Goal: Transaction & Acquisition: Purchase product/service

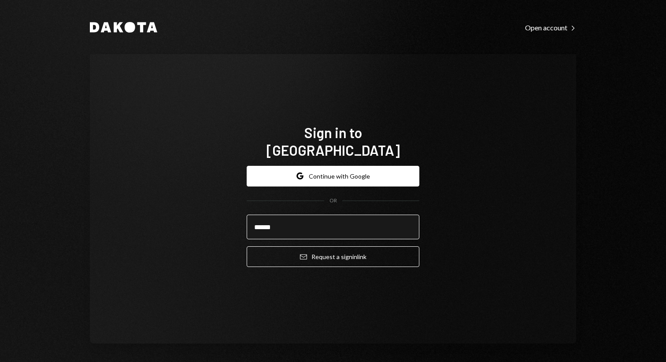
type input "**********"
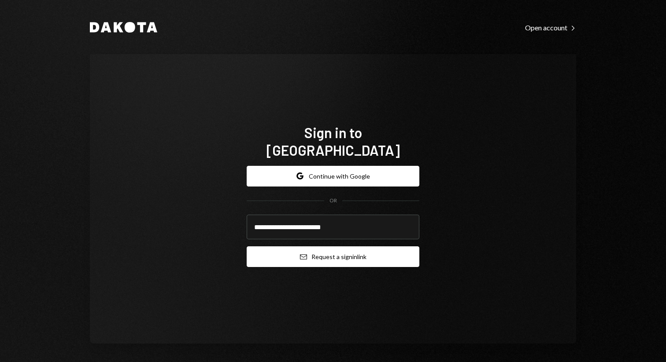
click at [341, 247] on button "Email Request a sign in link" at bounding box center [333, 257] width 173 height 21
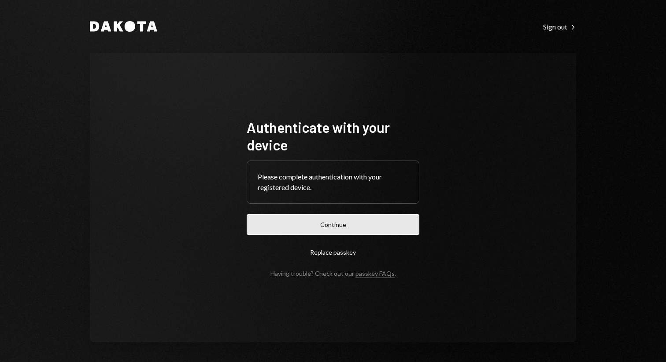
click at [338, 218] on button "Continue" at bounding box center [333, 224] width 173 height 21
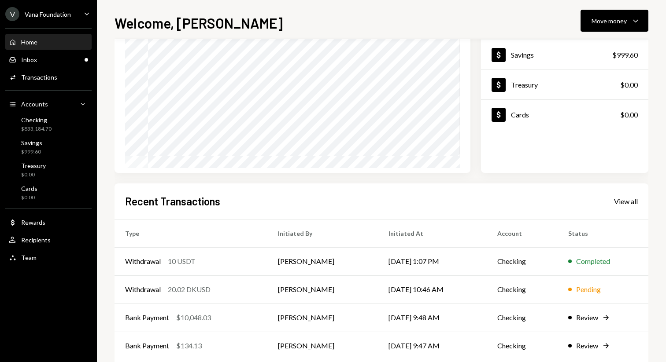
scroll to position [126, 0]
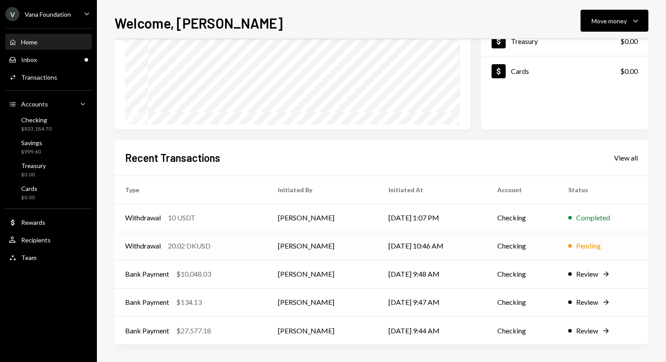
click at [443, 239] on td "[DATE] 10:46 AM" at bounding box center [432, 246] width 109 height 28
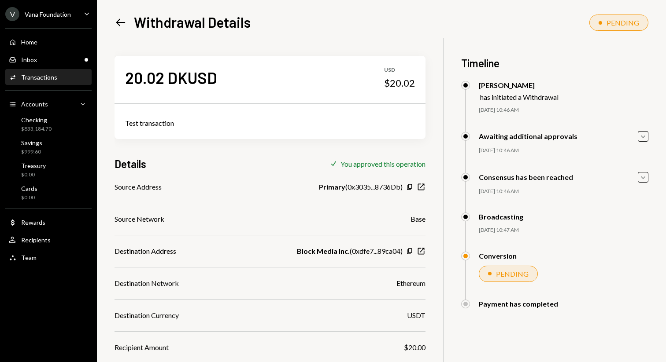
click at [125, 18] on icon "Left Arrow" at bounding box center [120, 22] width 12 height 12
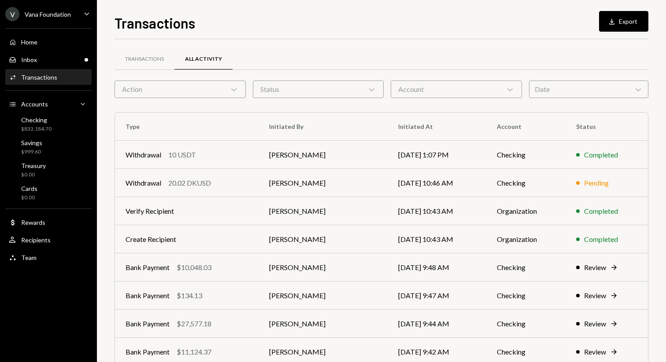
click at [627, 25] on button "Download Export" at bounding box center [623, 21] width 49 height 21
click at [31, 46] on div "Home Home" at bounding box center [48, 42] width 79 height 15
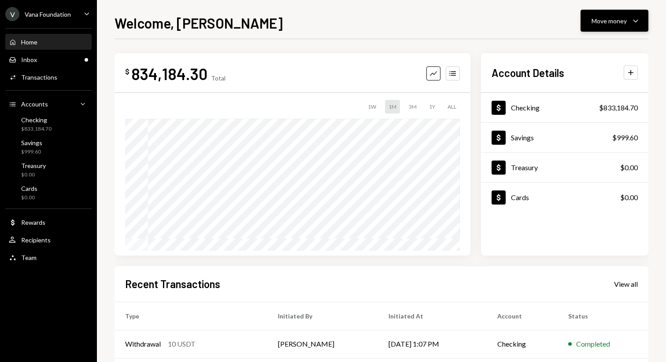
click at [612, 15] on button "Move money Caret Down" at bounding box center [614, 21] width 68 height 22
click at [611, 48] on div "Send" at bounding box center [607, 47] width 64 height 9
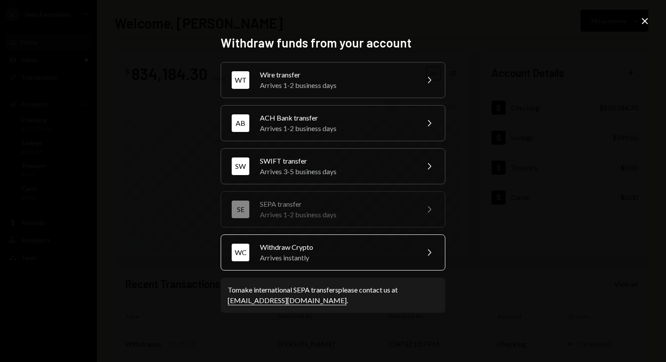
click at [377, 248] on div "Withdraw Crypto" at bounding box center [336, 247] width 153 height 11
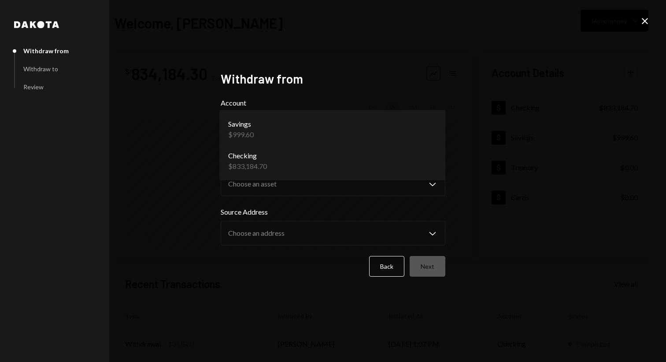
click at [437, 132] on body "V Vana Foundation Caret Down Home Home Inbox Inbox Activities Transactions Acco…" at bounding box center [333, 181] width 666 height 362
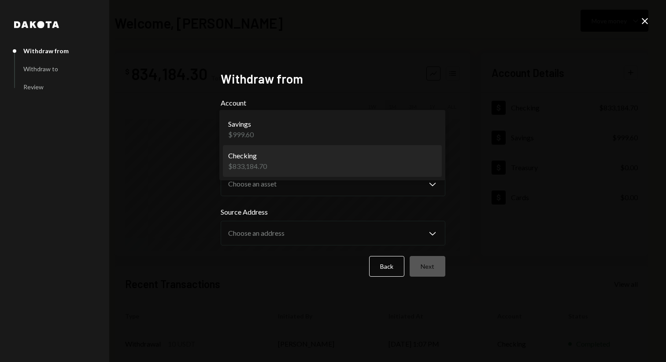
select select "**********"
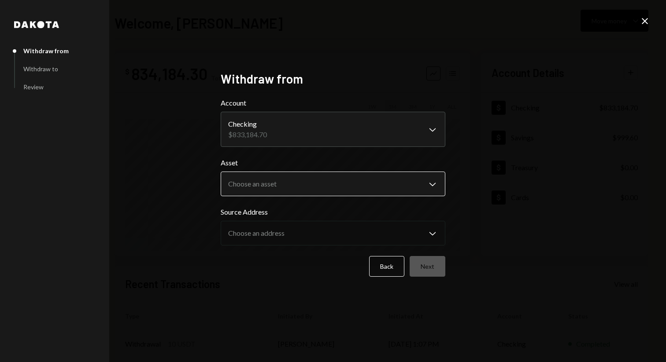
click at [409, 189] on body "V Vana Foundation Caret Down Home Home Inbox Inbox Activities Transactions Acco…" at bounding box center [333, 181] width 666 height 362
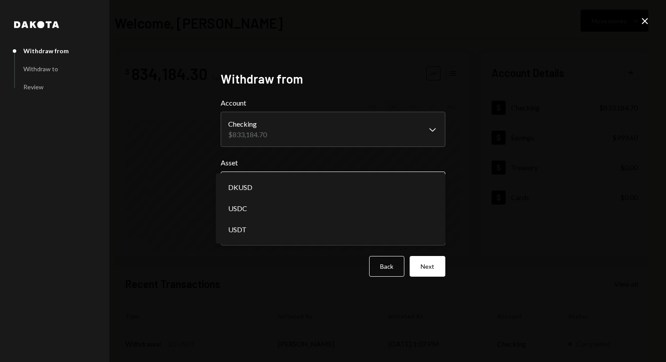
click at [415, 181] on body "V Vana Foundation Caret Down Home Home Inbox Inbox Activities Transactions Acco…" at bounding box center [333, 181] width 666 height 362
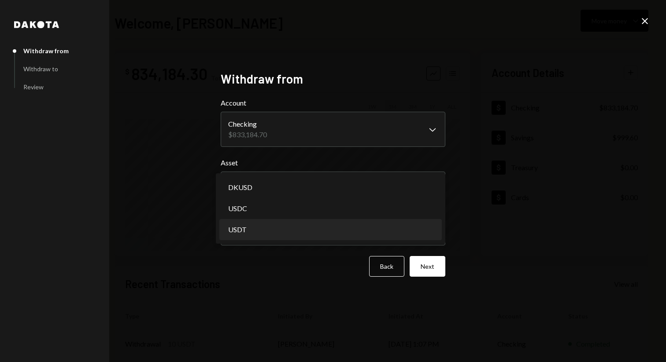
select select "****"
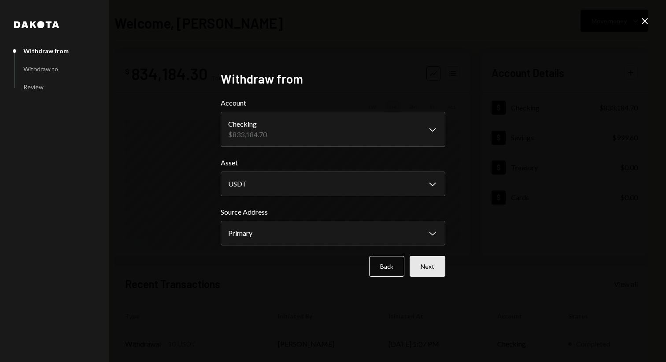
click at [437, 269] on button "Next" at bounding box center [428, 266] width 36 height 21
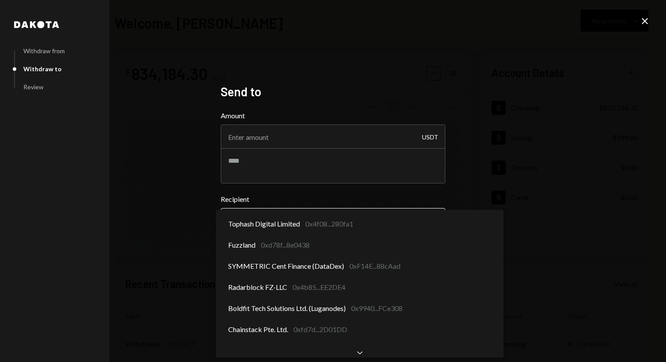
click at [357, 215] on body "V Vana Foundation Caret Down Home Home Inbox Inbox Activities Transactions Acco…" at bounding box center [333, 181] width 666 height 362
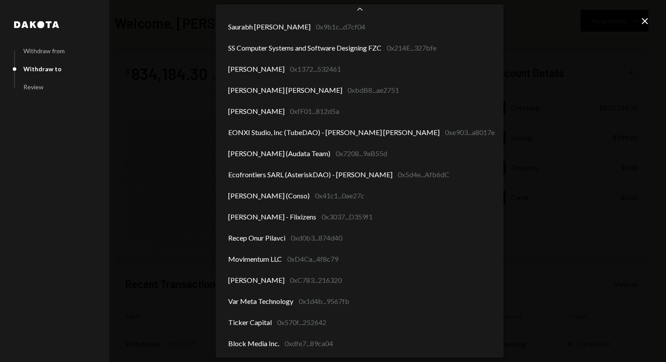
scroll to position [932, 0]
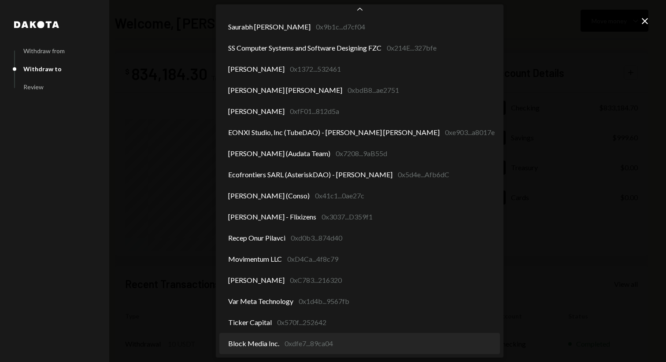
select select "**********"
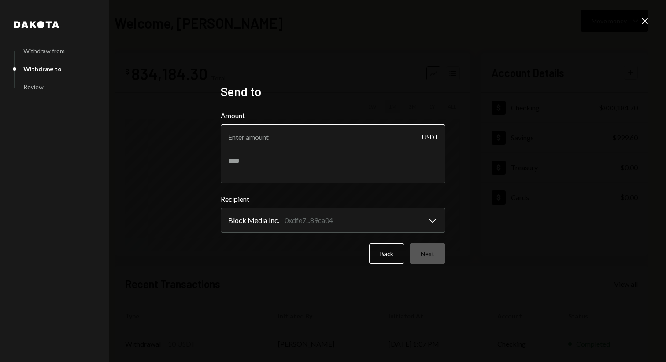
click at [322, 140] on input "Amount" at bounding box center [333, 137] width 225 height 25
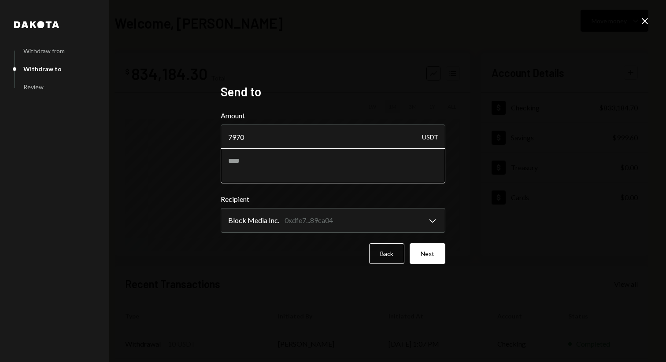
type input "7970"
click at [289, 167] on textarea at bounding box center [333, 165] width 225 height 35
paste textarea "**********"
type textarea "**********"
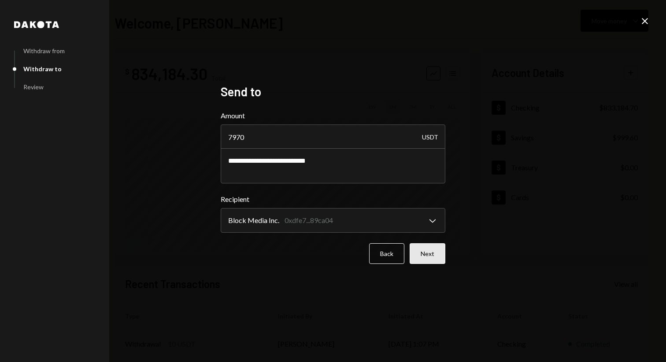
click at [437, 253] on button "Next" at bounding box center [428, 254] width 36 height 21
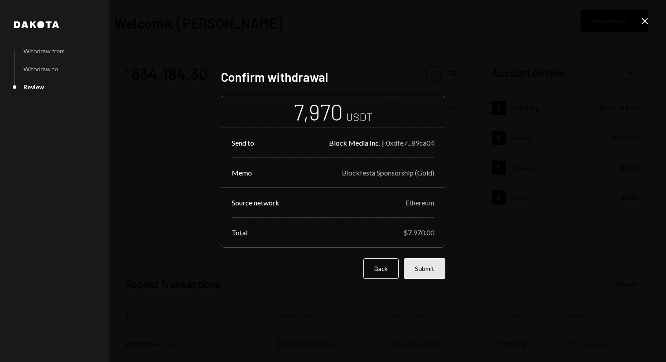
click at [423, 269] on button "Submit" at bounding box center [424, 268] width 41 height 21
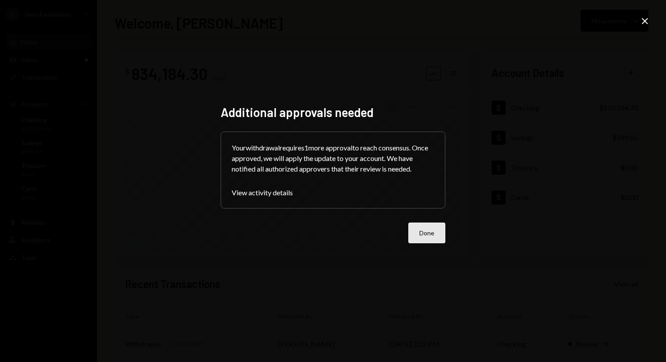
click at [427, 238] on button "Done" at bounding box center [426, 233] width 37 height 21
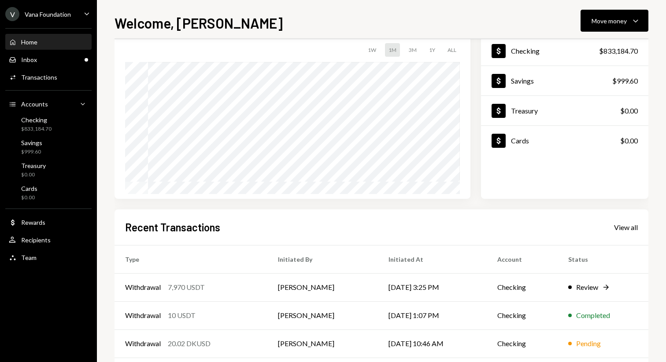
scroll to position [59, 0]
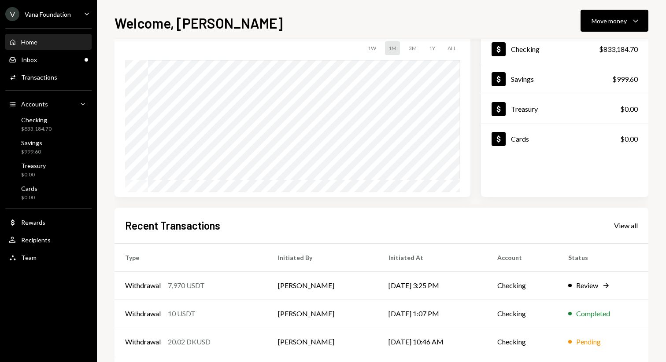
click at [627, 233] on div "Recent Transactions View all" at bounding box center [381, 225] width 513 height 15
click at [624, 228] on div "View all" at bounding box center [626, 225] width 24 height 9
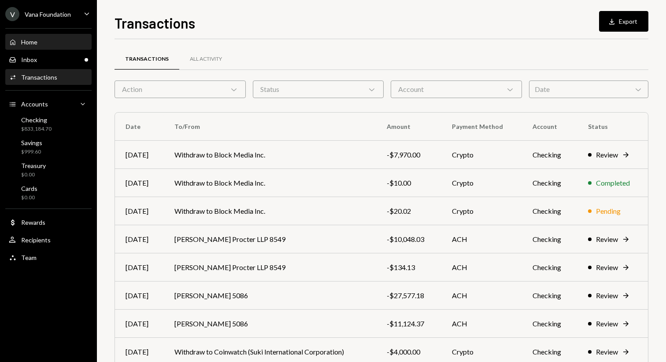
click at [46, 36] on div "Home Home" at bounding box center [48, 42] width 79 height 15
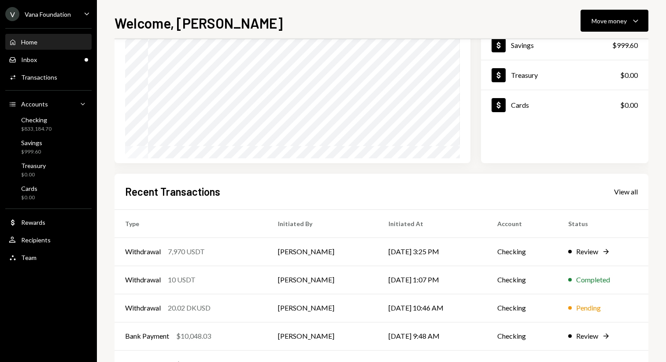
scroll to position [79, 0]
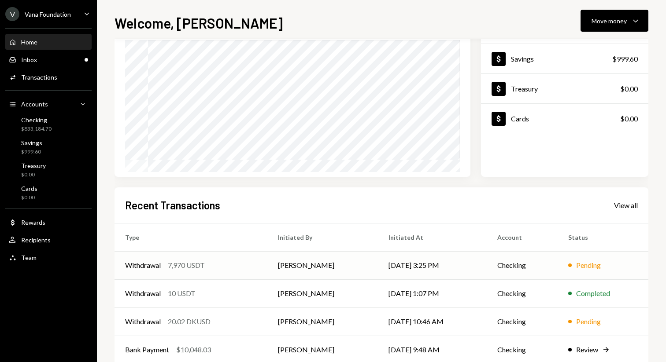
click at [506, 267] on td "Checking" at bounding box center [522, 265] width 71 height 28
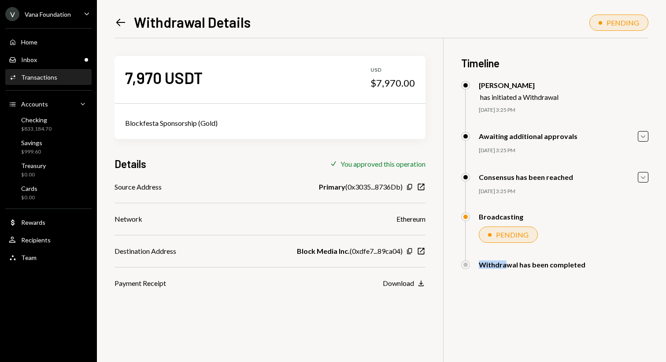
drag, startPoint x: 506, startPoint y: 268, endPoint x: 542, endPoint y: 238, distance: 47.2
click at [542, 238] on div "Mattana Kusolsittat has initiated a Withdrawal 09/22/25 3:25 PM Vana Foundation…" at bounding box center [554, 184] width 187 height 207
click at [124, 24] on icon "Left Arrow" at bounding box center [120, 22] width 12 height 12
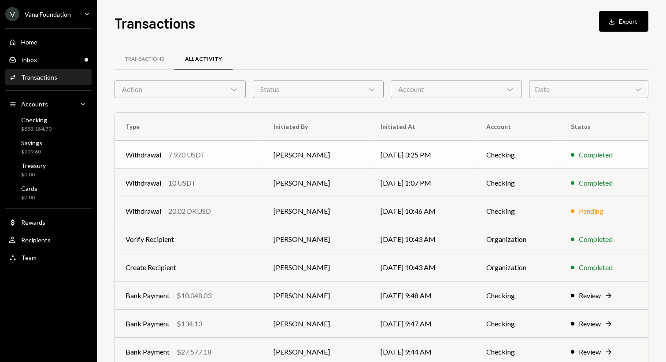
click at [285, 152] on td "[PERSON_NAME]" at bounding box center [316, 155] width 107 height 28
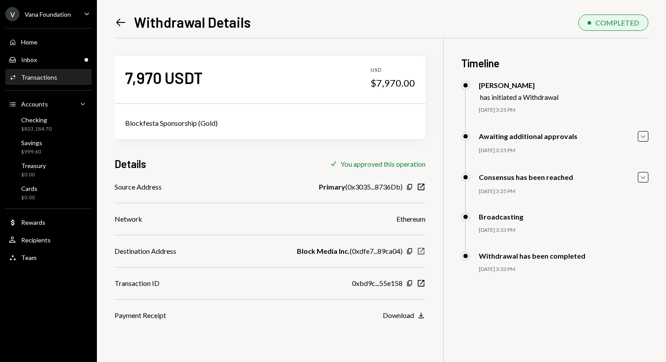
click at [421, 251] on icon "button" at bounding box center [421, 251] width 7 height 7
